Goal: Task Accomplishment & Management: Manage account settings

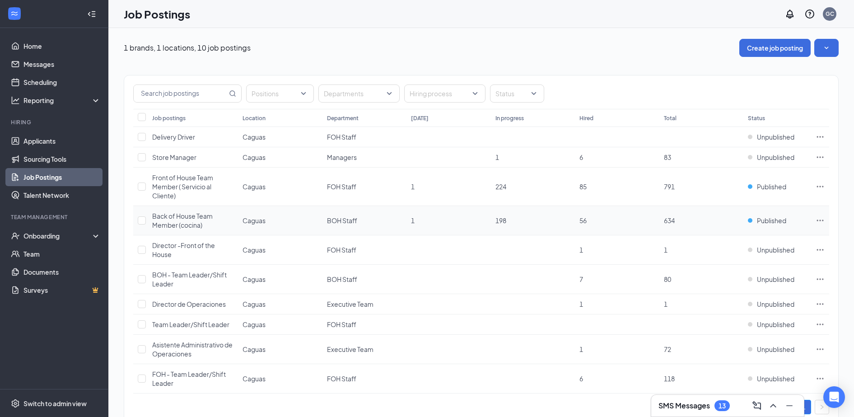
click at [195, 219] on span "Back of House Team Member (cocina)" at bounding box center [182, 220] width 61 height 17
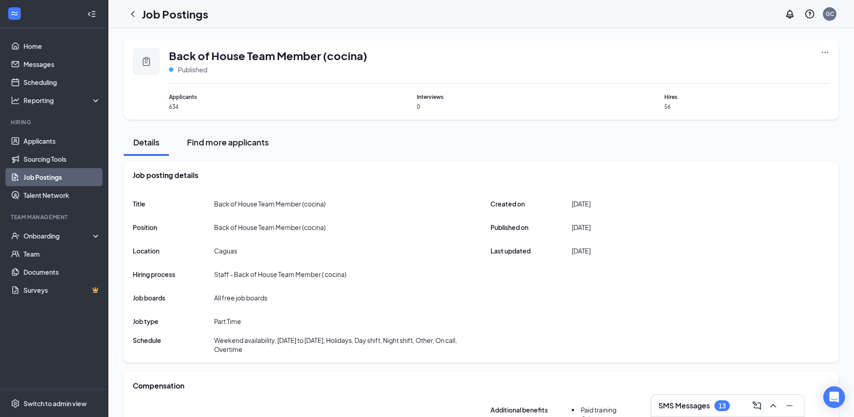
click at [246, 137] on div "Find more applicants" at bounding box center [228, 141] width 82 height 11
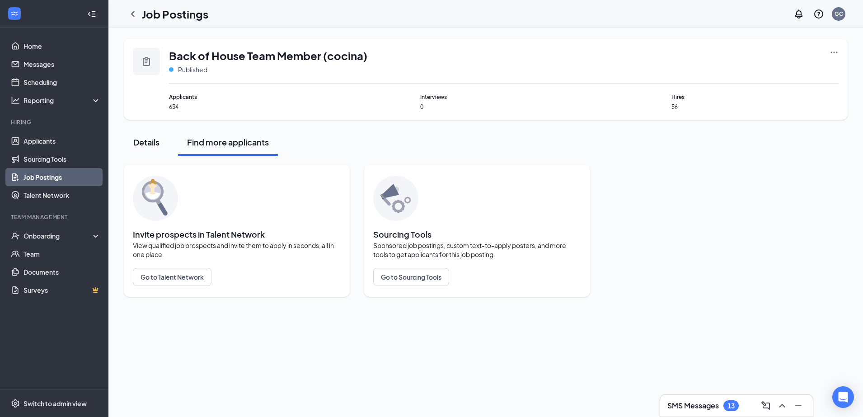
click at [152, 143] on div "Details" at bounding box center [146, 141] width 27 height 11
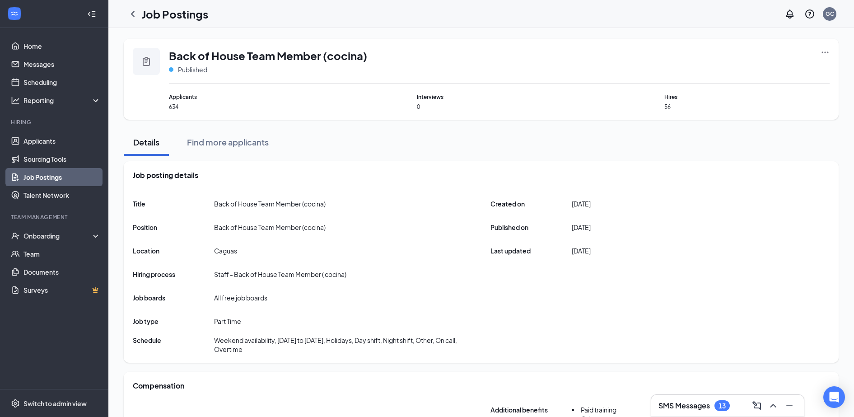
click at [824, 55] on icon "Ellipses" at bounding box center [825, 52] width 9 height 9
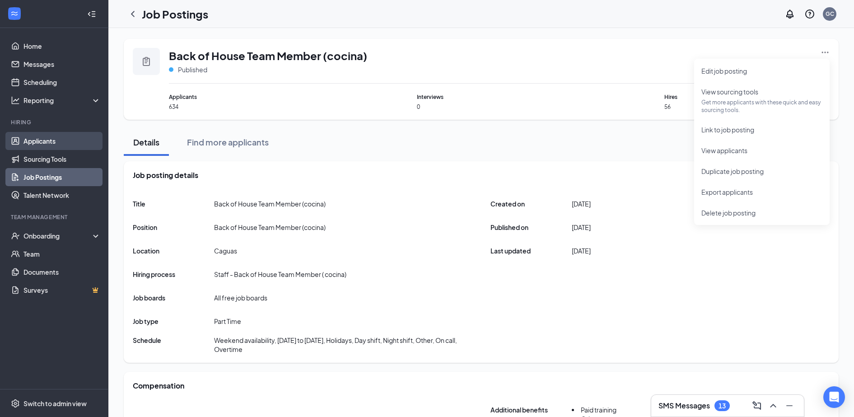
click at [59, 144] on link "Applicants" at bounding box center [61, 141] width 77 height 18
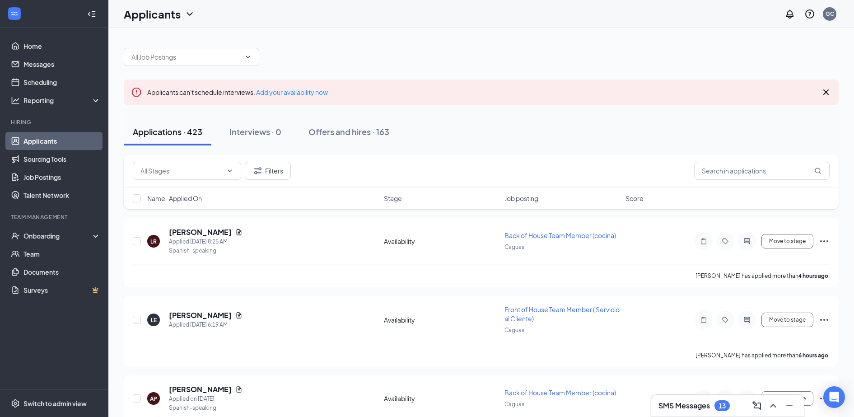
click at [516, 199] on span "Job posting" at bounding box center [521, 198] width 34 height 9
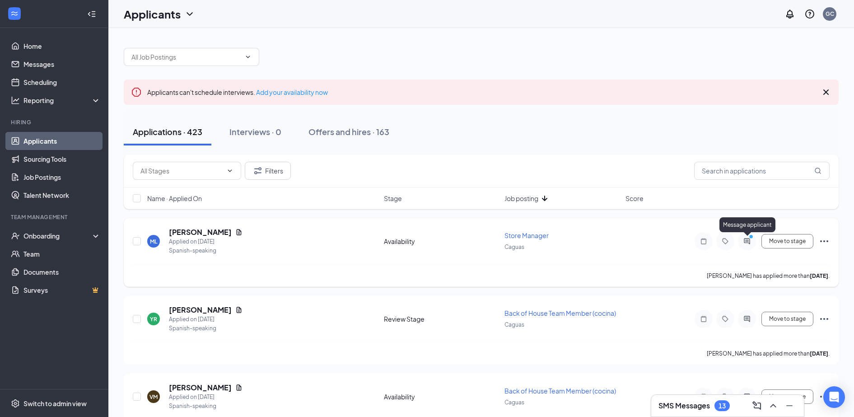
click at [752, 243] on icon "ActiveChat" at bounding box center [746, 241] width 11 height 7
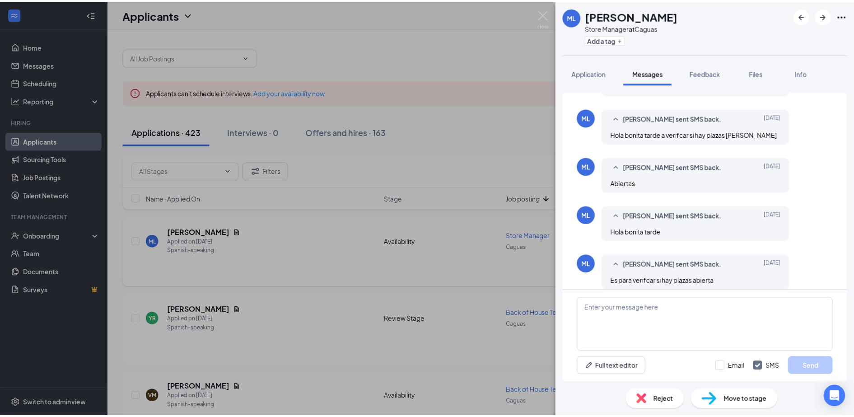
scroll to position [367, 0]
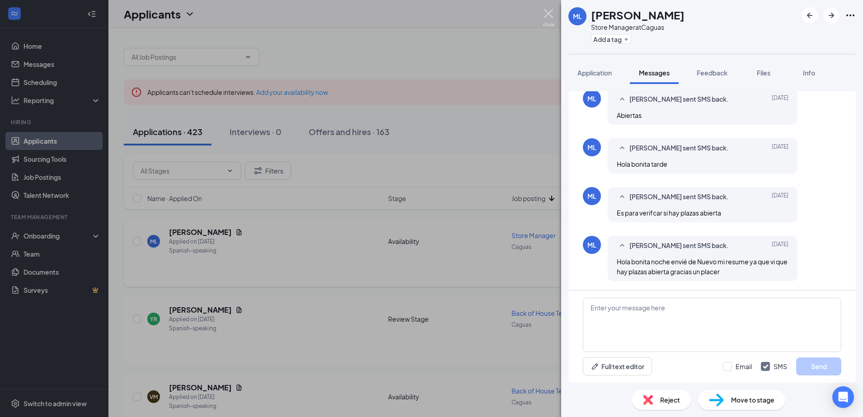
click at [547, 13] on img at bounding box center [548, 18] width 11 height 18
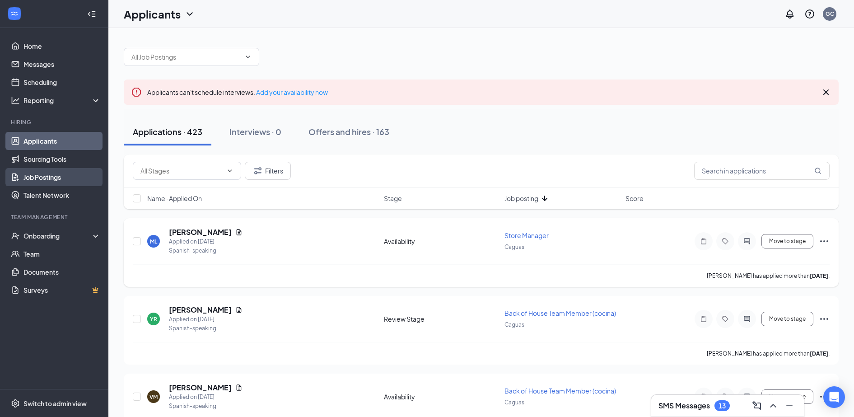
click at [56, 180] on link "Job Postings" at bounding box center [61, 177] width 77 height 18
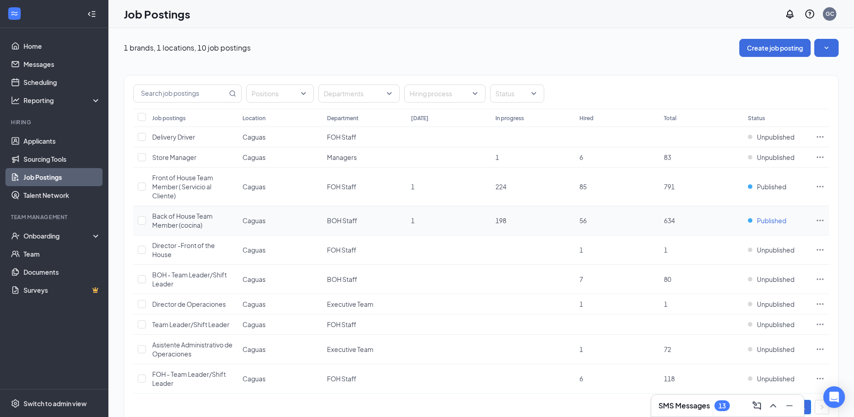
click at [769, 221] on span "Published" at bounding box center [771, 220] width 29 height 9
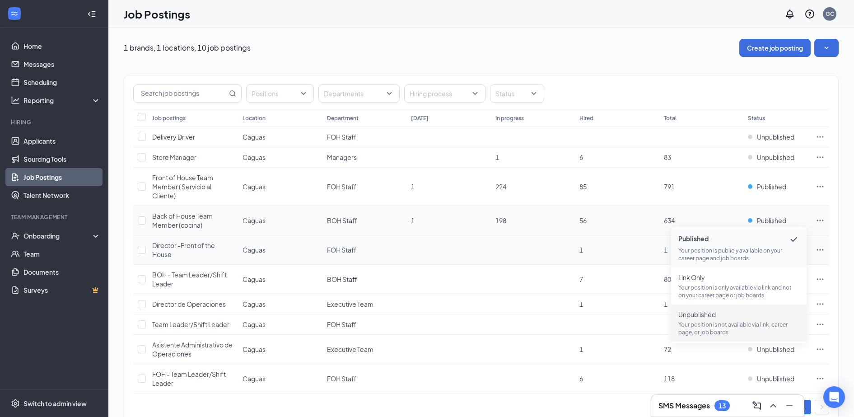
drag, startPoint x: 726, startPoint y: 315, endPoint x: 733, endPoint y: 260, distance: 55.6
click at [726, 316] on span "Unpublished" at bounding box center [738, 314] width 121 height 9
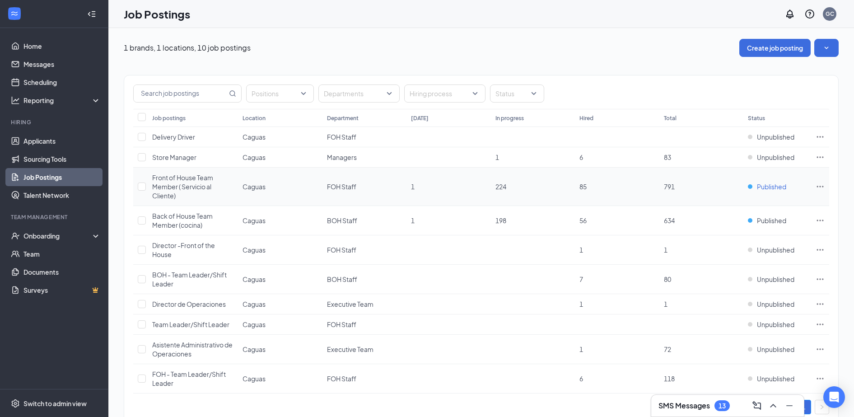
click at [761, 188] on span "Published" at bounding box center [771, 186] width 29 height 9
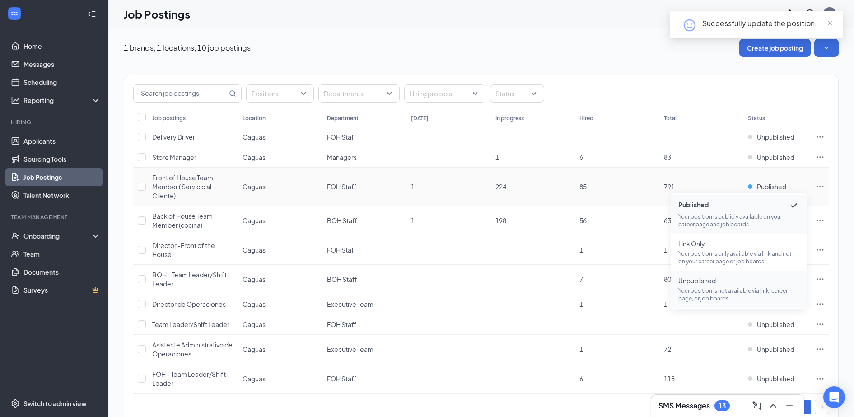
click at [745, 283] on span "Unpublished" at bounding box center [738, 280] width 121 height 9
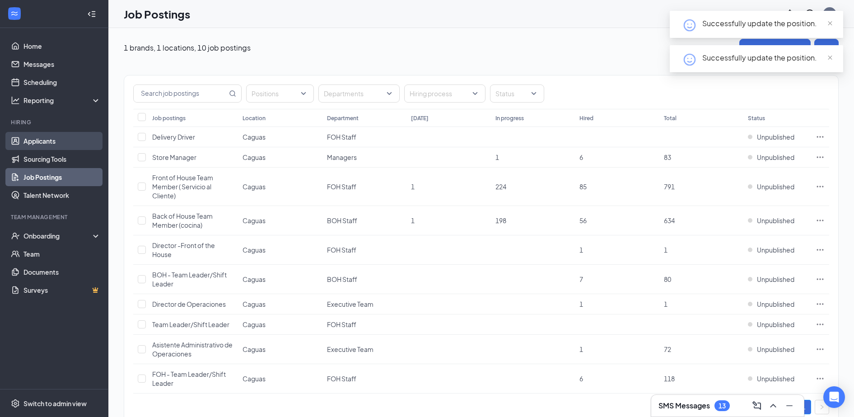
click at [29, 145] on link "Applicants" at bounding box center [61, 141] width 77 height 18
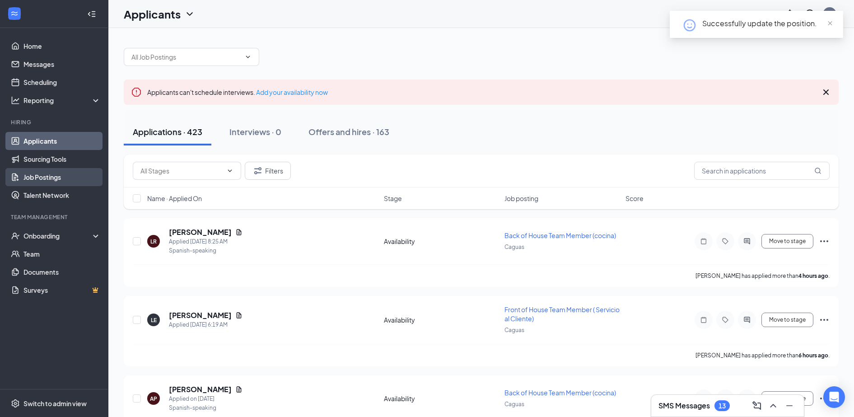
click at [59, 168] on link "Job Postings" at bounding box center [61, 177] width 77 height 18
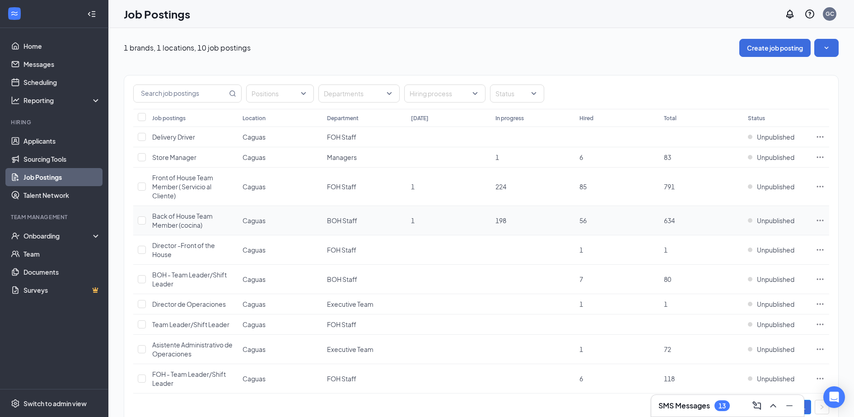
click at [821, 217] on icon "Ellipses" at bounding box center [820, 220] width 9 height 9
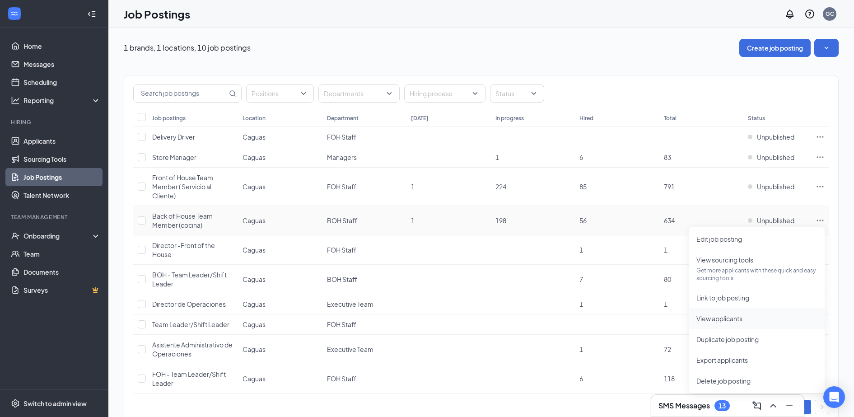
click at [747, 321] on span "View applicants" at bounding box center [756, 318] width 121 height 10
